Goal: Information Seeking & Learning: Stay updated

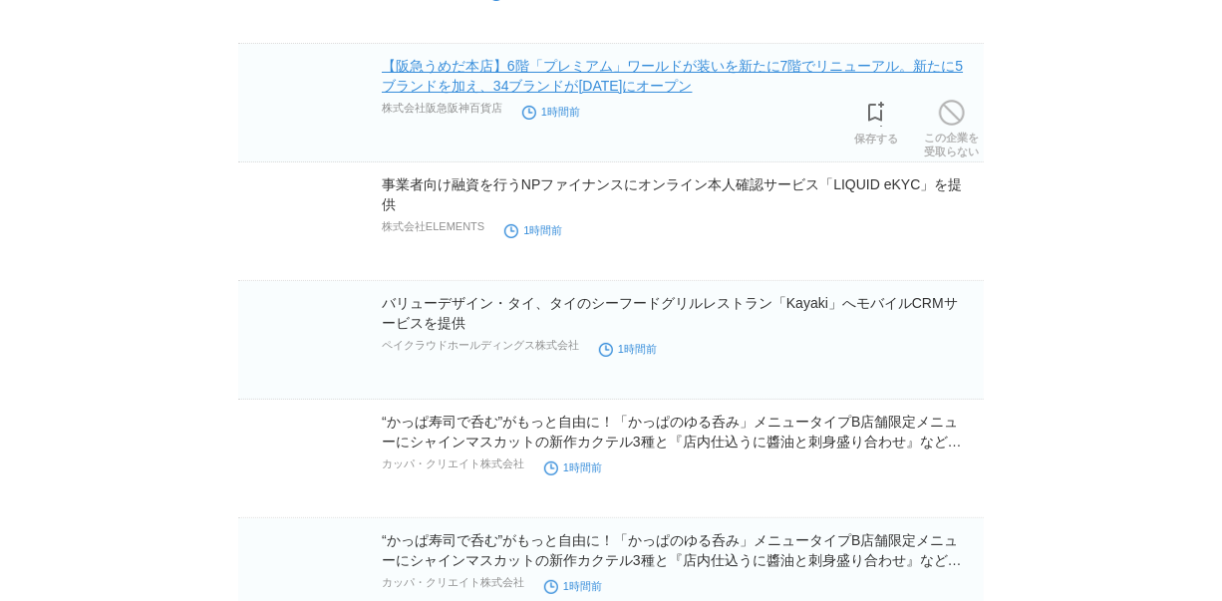
scroll to position [6794, 0]
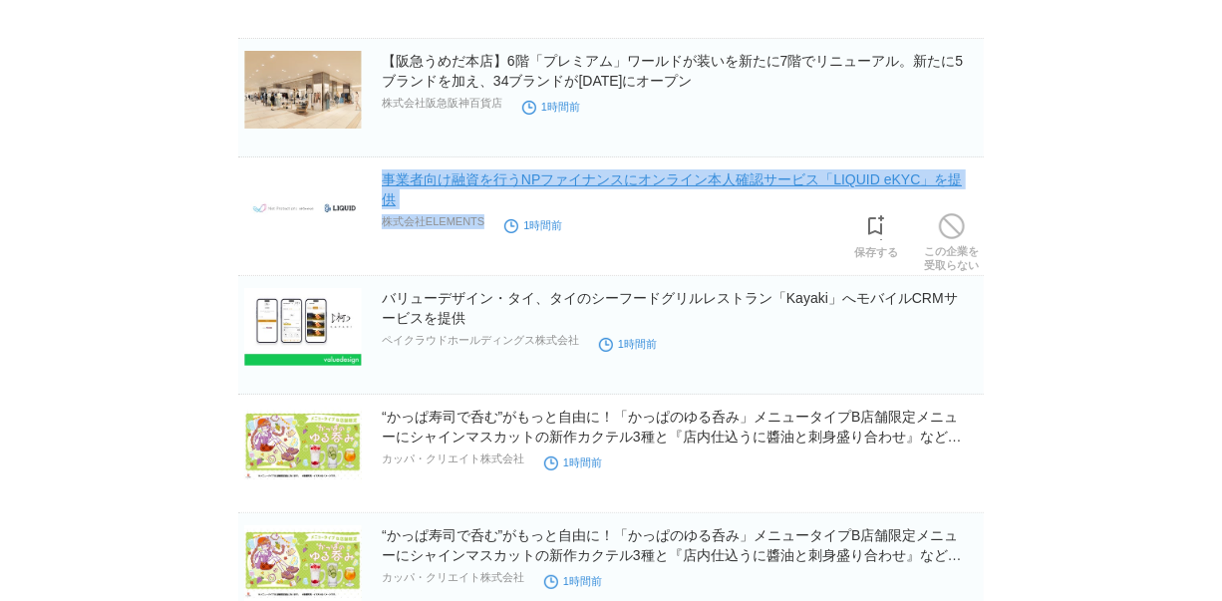
drag, startPoint x: 494, startPoint y: 218, endPoint x: 384, endPoint y: 181, distance: 116.6
click at [384, 181] on div "事業者向け融資を行うNPファイナンスにオンライン本人確認サービス「LIQUID eKYC」を提供 株式会社ELEMENTS 1時間前" at bounding box center [681, 202] width 598 height 66
copy div "事業者向け融資を行うNPファイナンスにオンライン本人確認サービス「LIQUID eKYC」を提供 株式会社ELEMENTS"
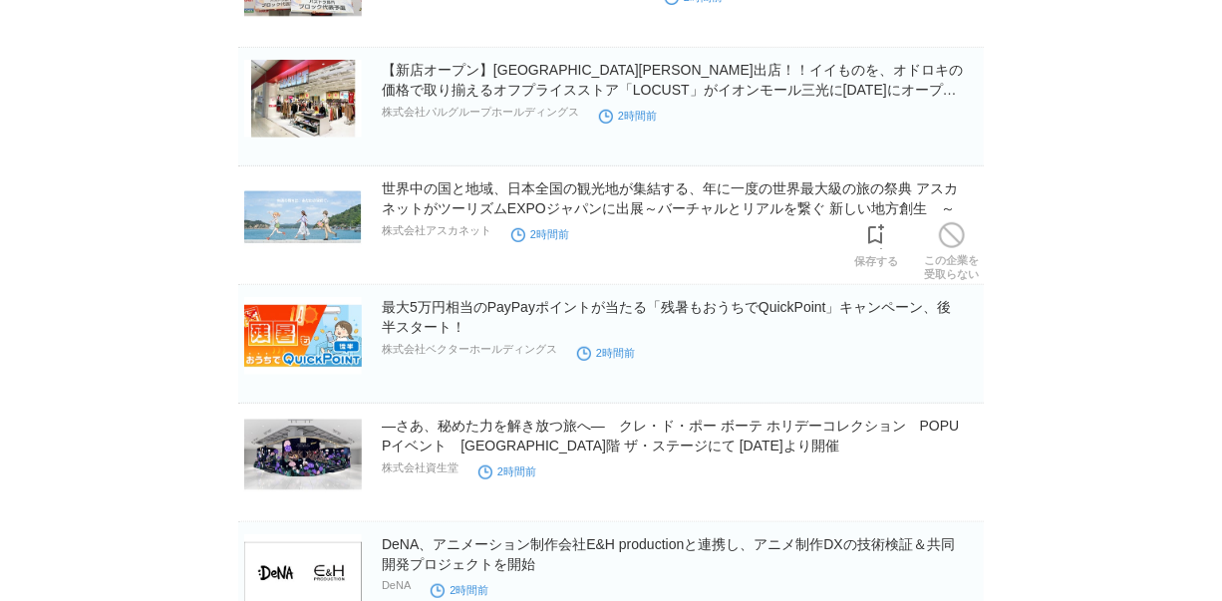
scroll to position [10689, 0]
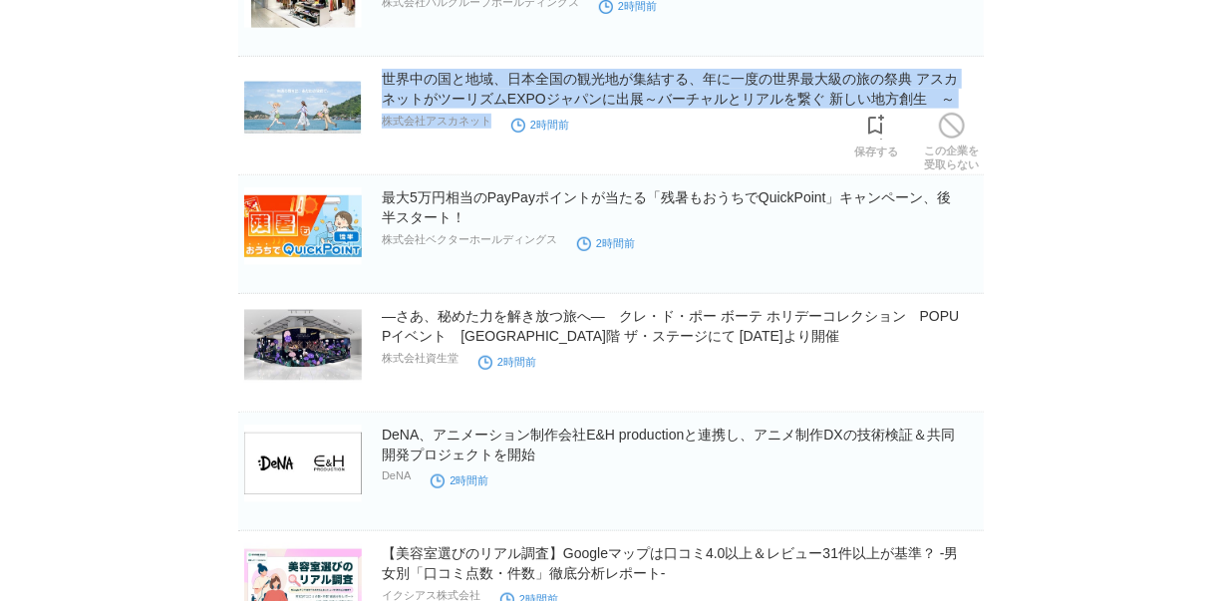
drag, startPoint x: 503, startPoint y: 109, endPoint x: 379, endPoint y: 71, distance: 130.2
click at [379, 71] on section "世界中の国と地域、日本全国の観光地が集結する、年に一度の世界最大級の旅の祭典 アスカネットがツーリズムEXPOジャパンに出展～バーチャルとリアルを繋ぐ 新しい…" at bounding box center [610, 122] width 745 height 107
copy div "世界中の国と地域、日本全国の観光地が集結する、年に一度の世界最大級の旅の祭典 アスカネットがツーリズムEXPOジャパンに出展～バーチャルとリアルを繋ぐ 新しい…"
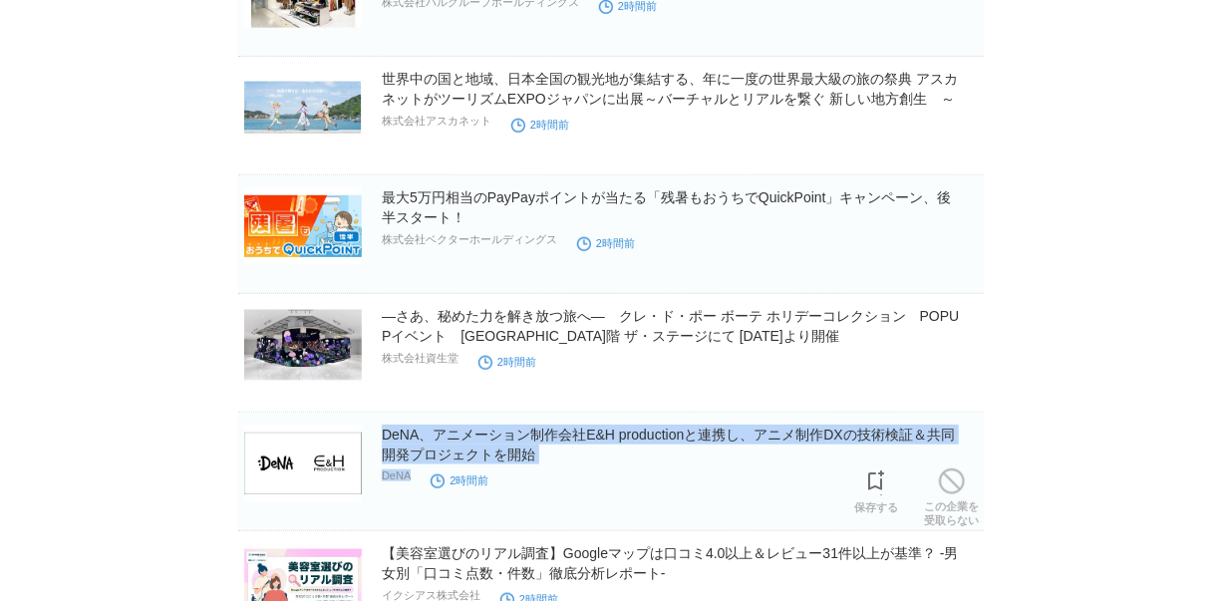
drag, startPoint x: 415, startPoint y: 468, endPoint x: 379, endPoint y: 431, distance: 51.4
click at [379, 431] on section "DeNA、アニメーション制作会社E&H productionと連携し、アニメ制作DXの技術検証＆共同開発プロジェクトを開始 DeNA 2時間前 保存する この…" at bounding box center [610, 472] width 745 height 119
copy div "DeNA、アニメーション制作会社E&H productionと連携し、アニメ制作DXの技術検証＆共同開発プロジェクトを開始 DeNA"
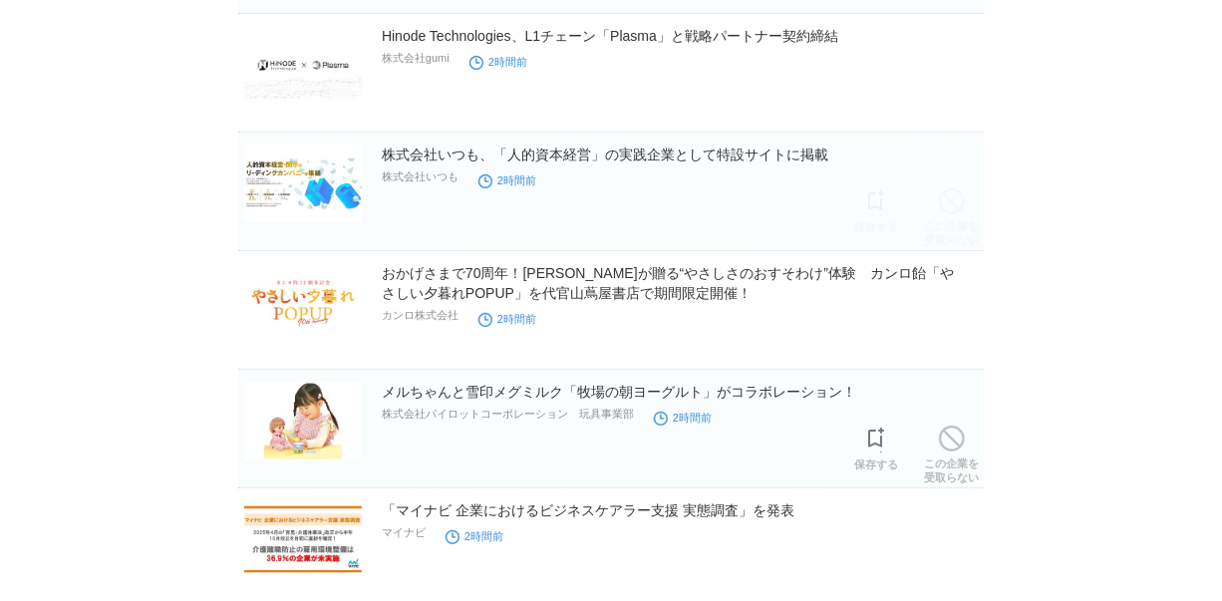
scroll to position [13587, 0]
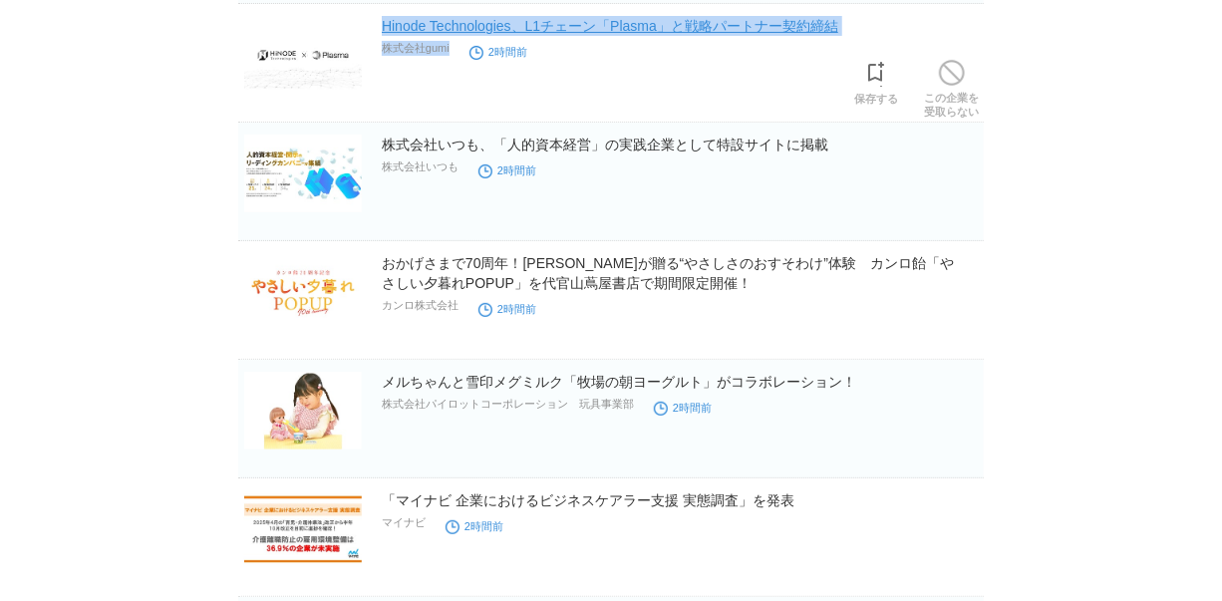
drag, startPoint x: 459, startPoint y: 43, endPoint x: 381, endPoint y: 20, distance: 82.0
click at [382, 20] on div "Hinode Technologies、L1チェーン「Plasma」と戦略パートナー契約締結 株式会社gumi 2時間前" at bounding box center [681, 48] width 598 height 64
copy div "Hinode Technologies、L1チェーン「Plasma」と戦略パートナー契約締結 株式会社gumi"
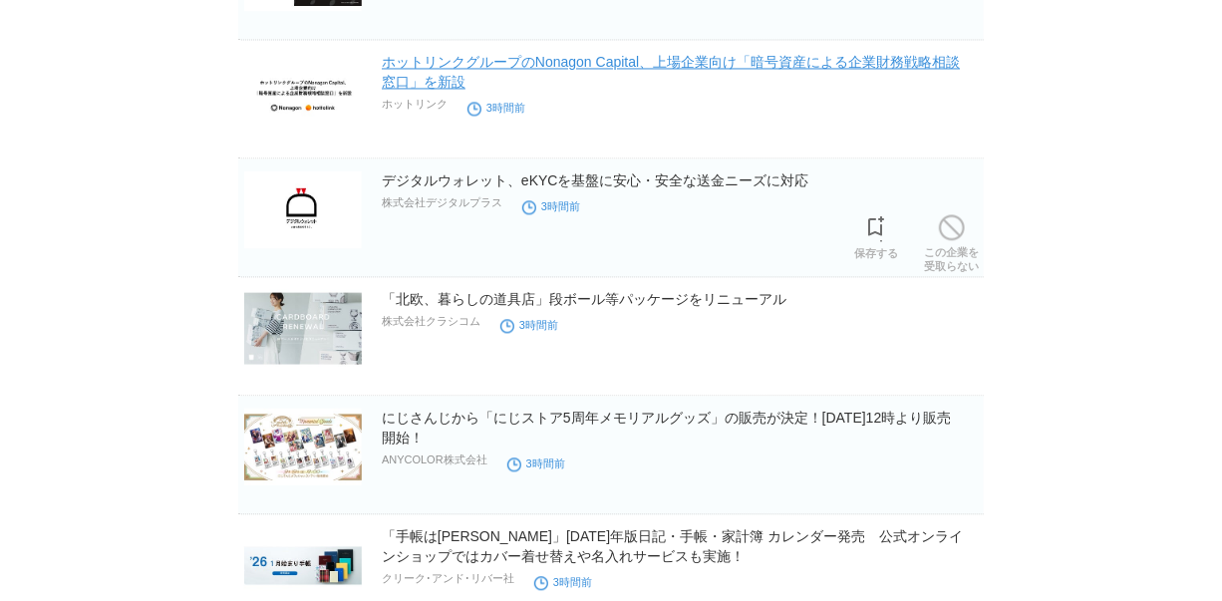
scroll to position [15218, 0]
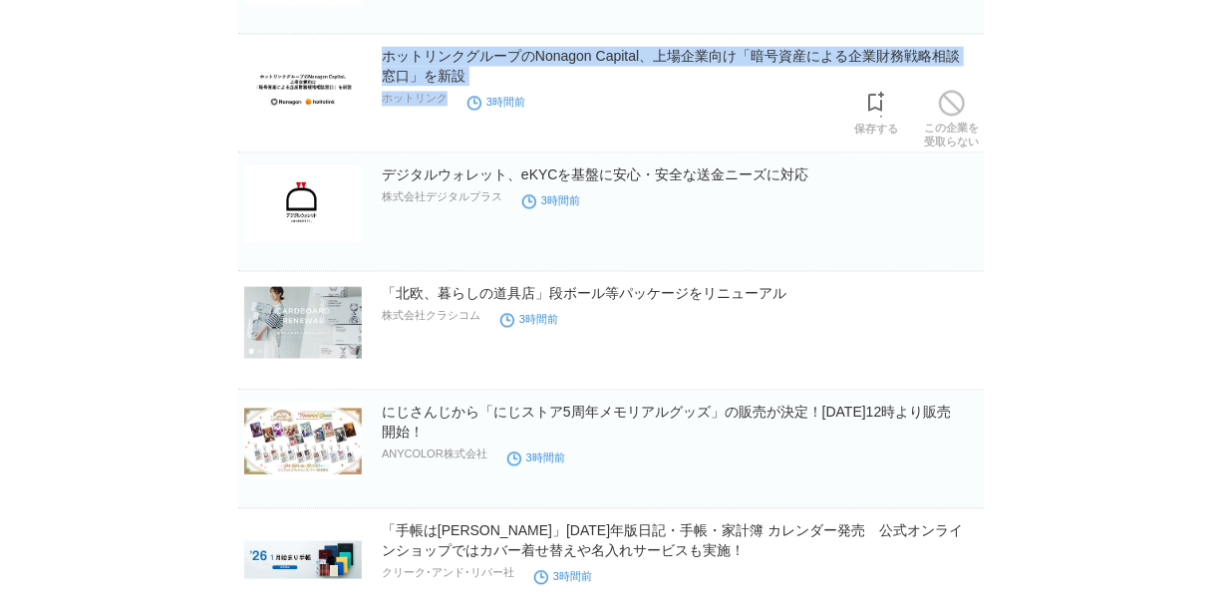
drag, startPoint x: 444, startPoint y: 93, endPoint x: 360, endPoint y: 65, distance: 89.2
click at [360, 65] on section "ホットリンクグループのNonagon Capital、上場企業向け「暗号資産による企業財務戦略相談窓口」を新設 ホットリンク 3時間前 保存する この企業を …" at bounding box center [610, 99] width 745 height 107
copy section "ホットリンクグループのNonagon Capital、上場企業向け「暗号資産による企業財務戦略相談窓口」を新設 ホットリンク"
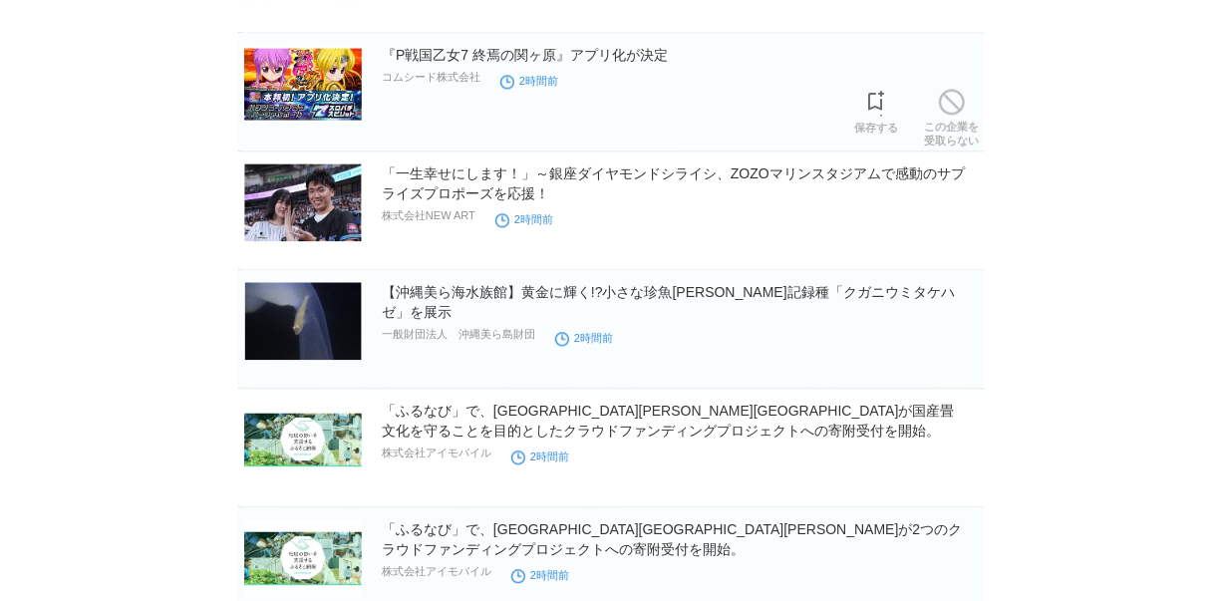
scroll to position [11957, 0]
